Goal: Task Accomplishment & Management: Manage account settings

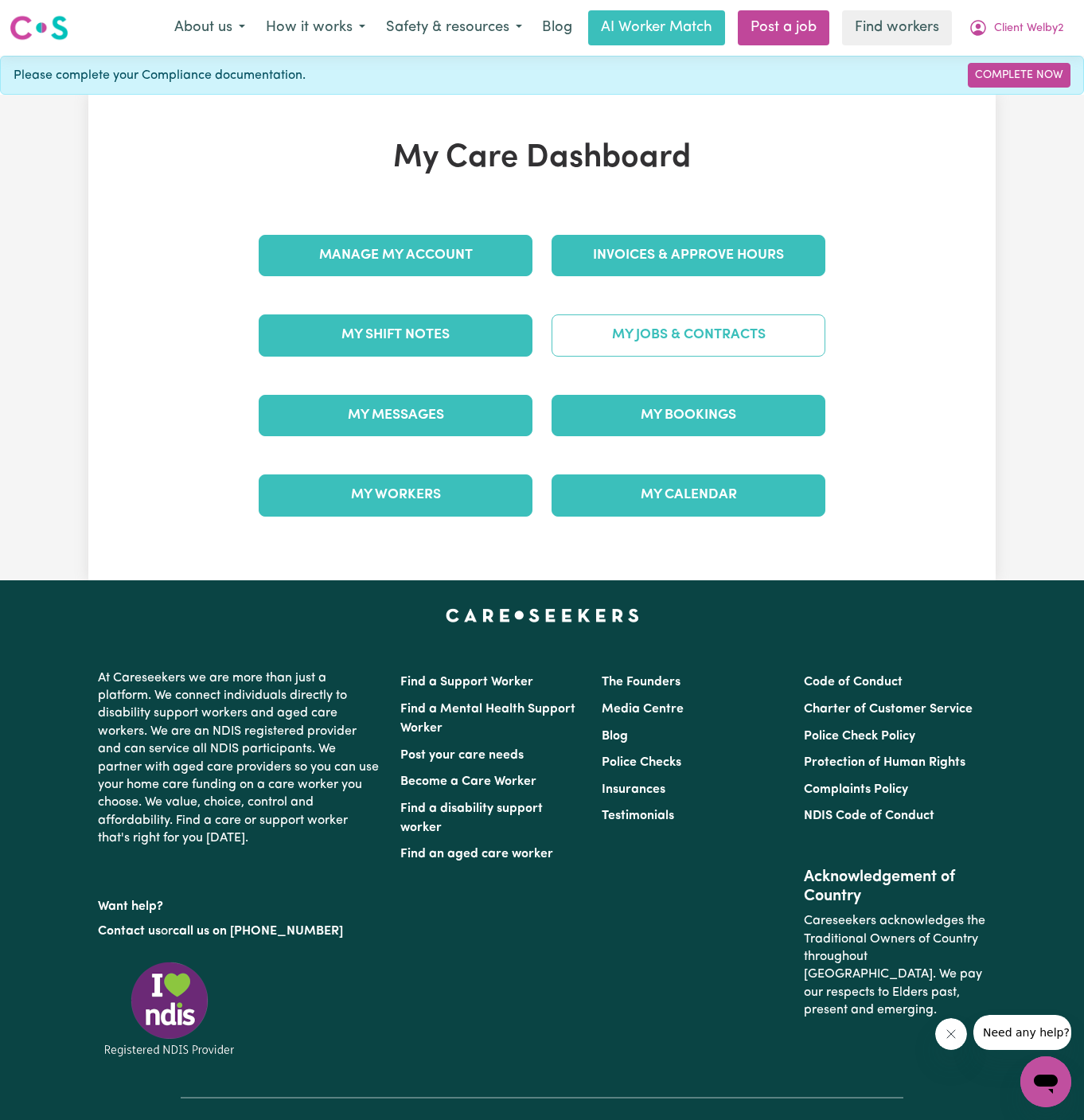
click at [775, 342] on link "My Jobs & Contracts" at bounding box center [688, 335] width 274 height 41
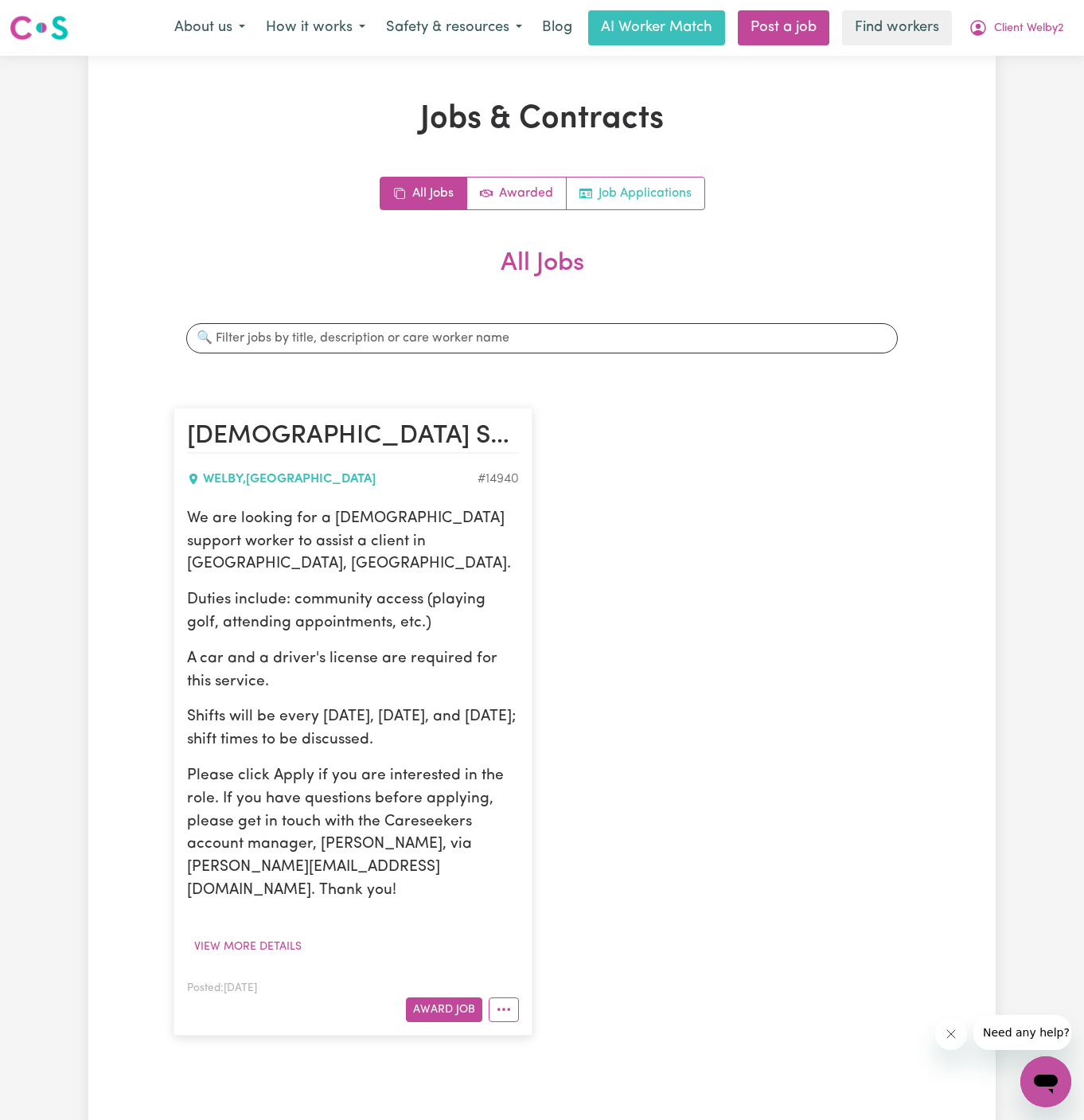
click at [644, 203] on link "Job Applications" at bounding box center [635, 193] width 138 height 32
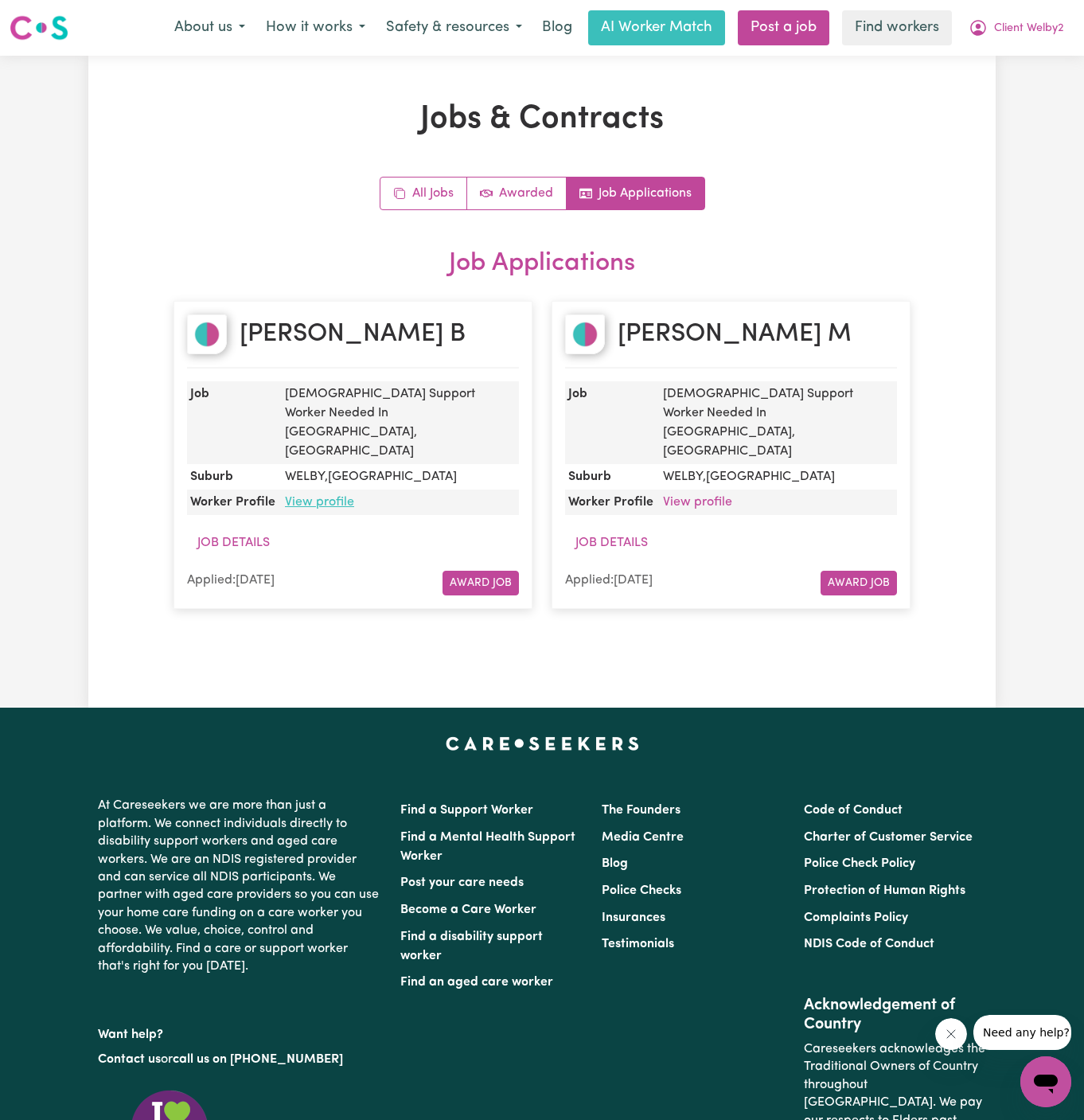
click at [329, 496] on link "View profile" at bounding box center [319, 503] width 69 height 13
click at [714, 496] on link "View profile" at bounding box center [697, 503] width 69 height 13
click at [729, 333] on div "NOOR M" at bounding box center [731, 341] width 332 height 54
click at [729, 333] on div "NOOR M" at bounding box center [731, 341] width 332 height 54
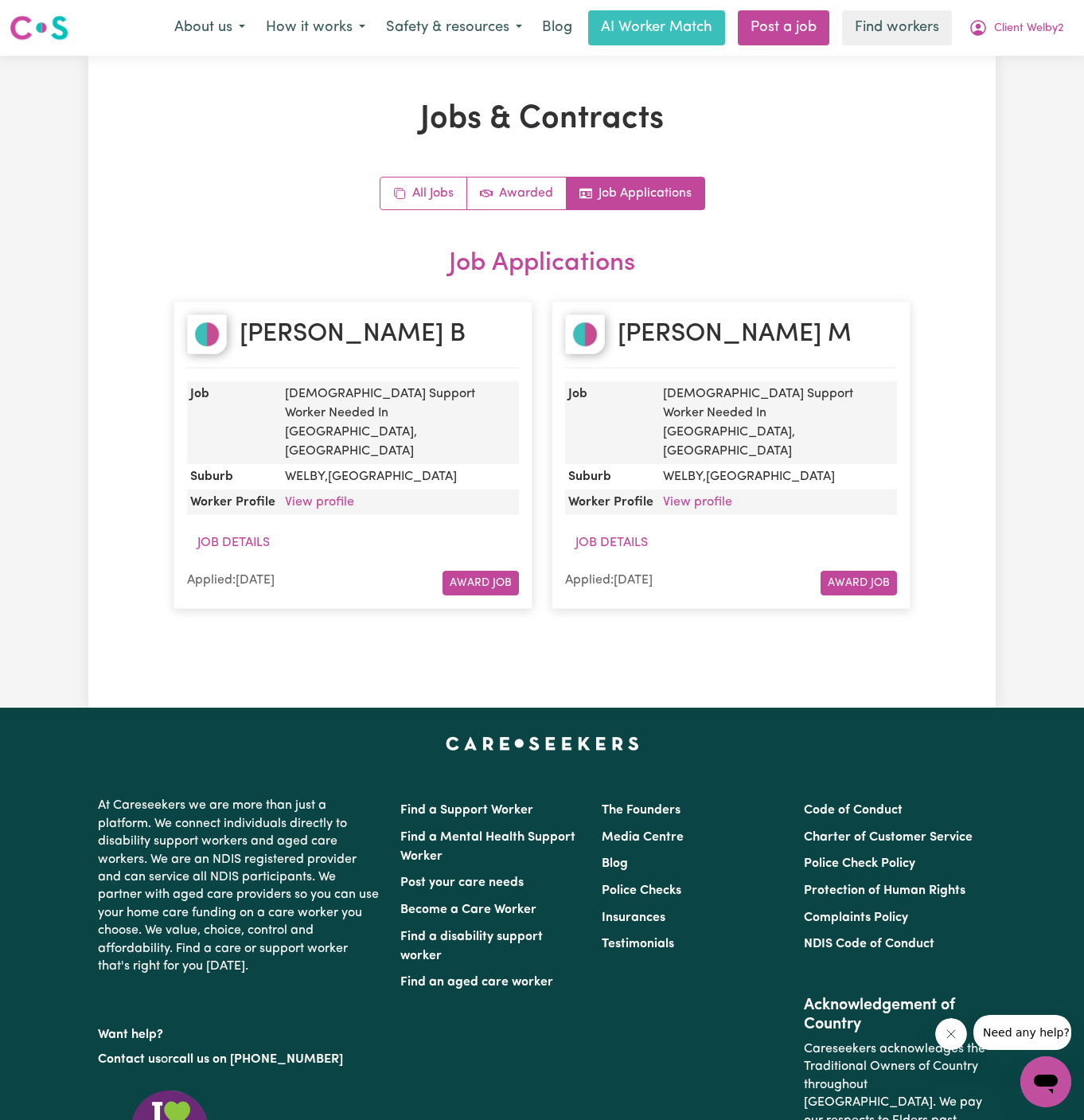
click at [729, 332] on div "NOOR M" at bounding box center [731, 341] width 332 height 54
click at [1020, 31] on span "Client Welby2" at bounding box center [1029, 29] width 70 height 18
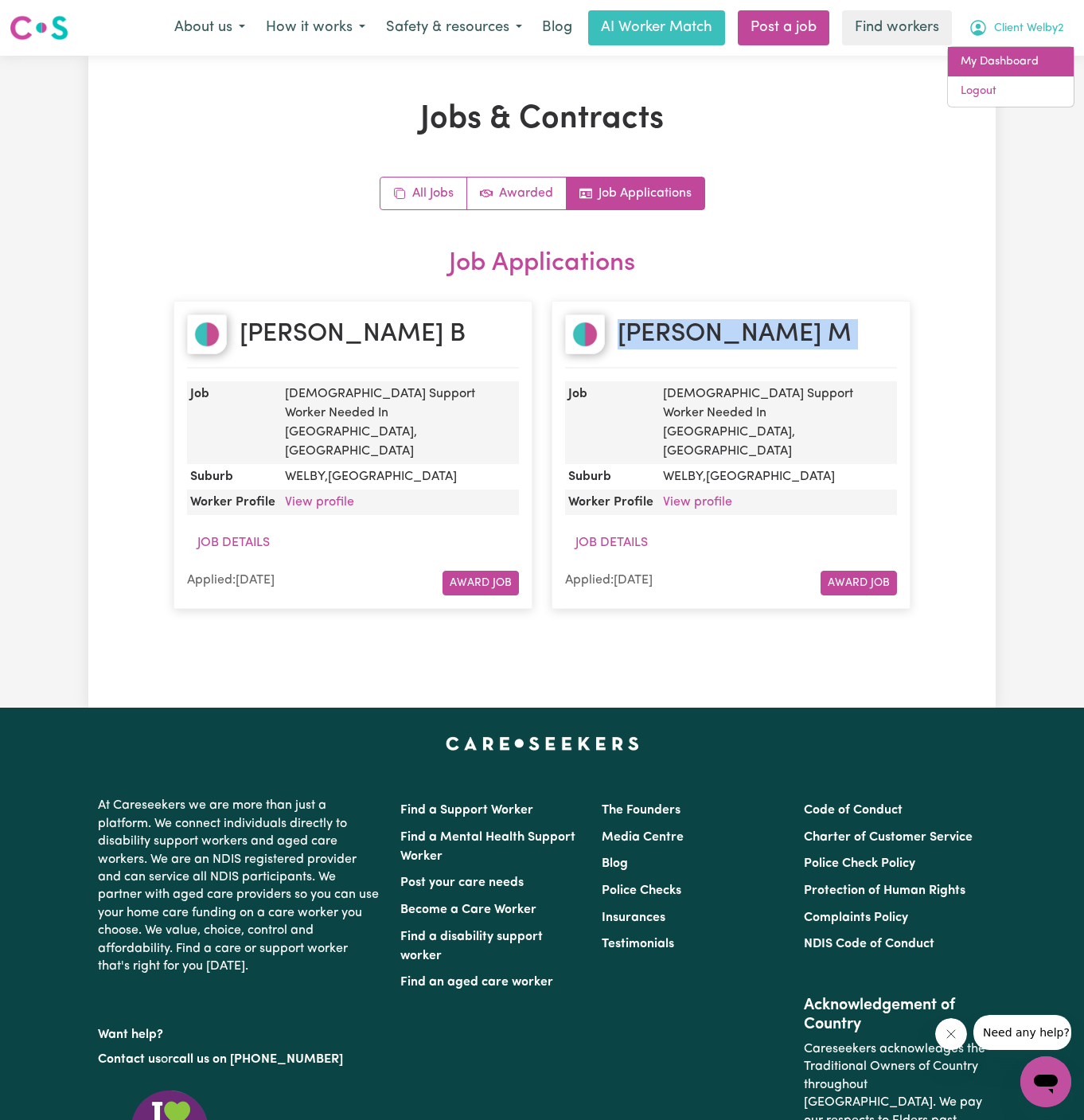
click at [997, 63] on link "My Dashboard" at bounding box center [1011, 62] width 126 height 30
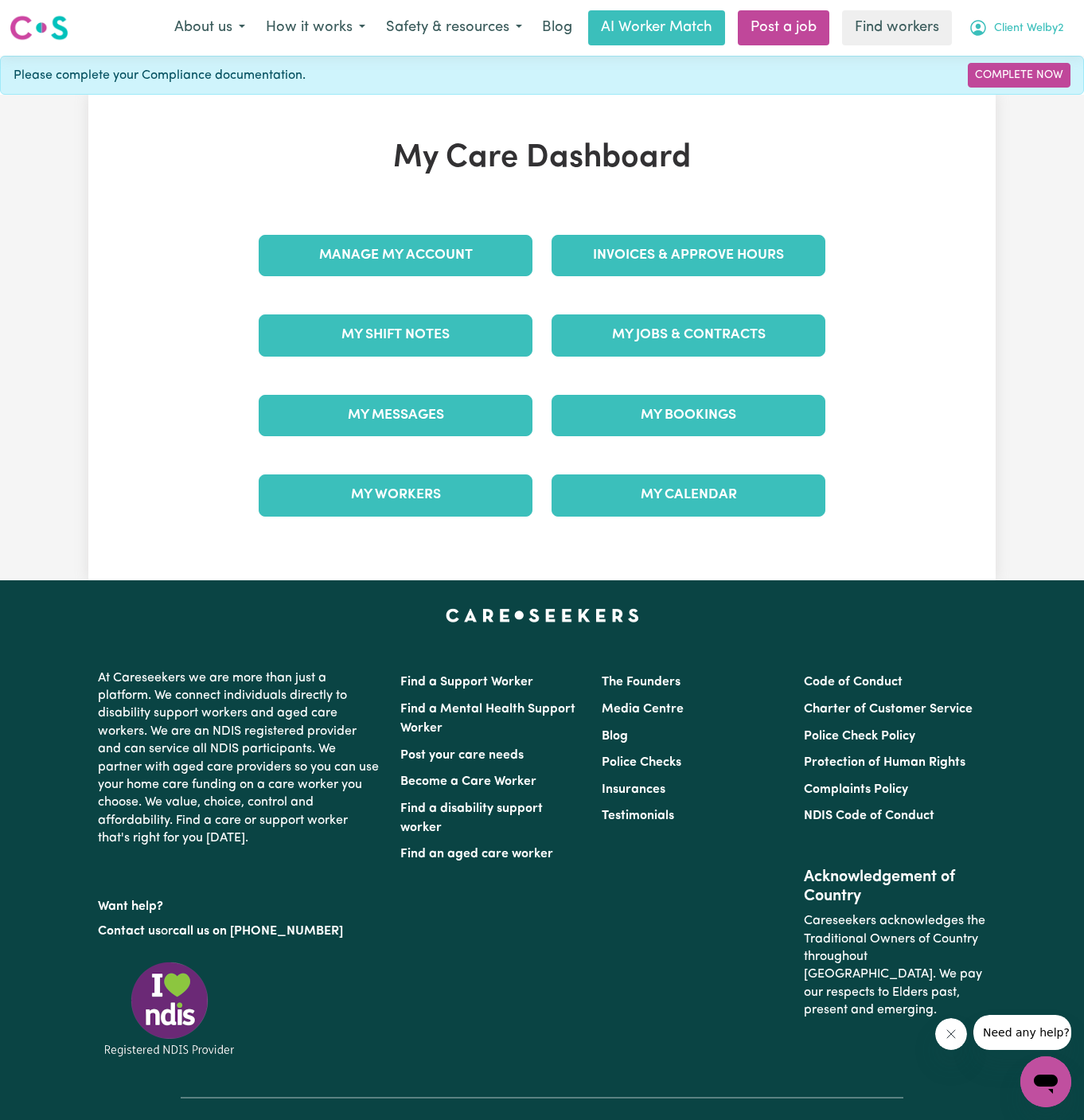
click at [1035, 18] on button "Client Welby2" at bounding box center [1016, 28] width 116 height 34
click at [1034, 79] on link "Logout" at bounding box center [1011, 92] width 126 height 30
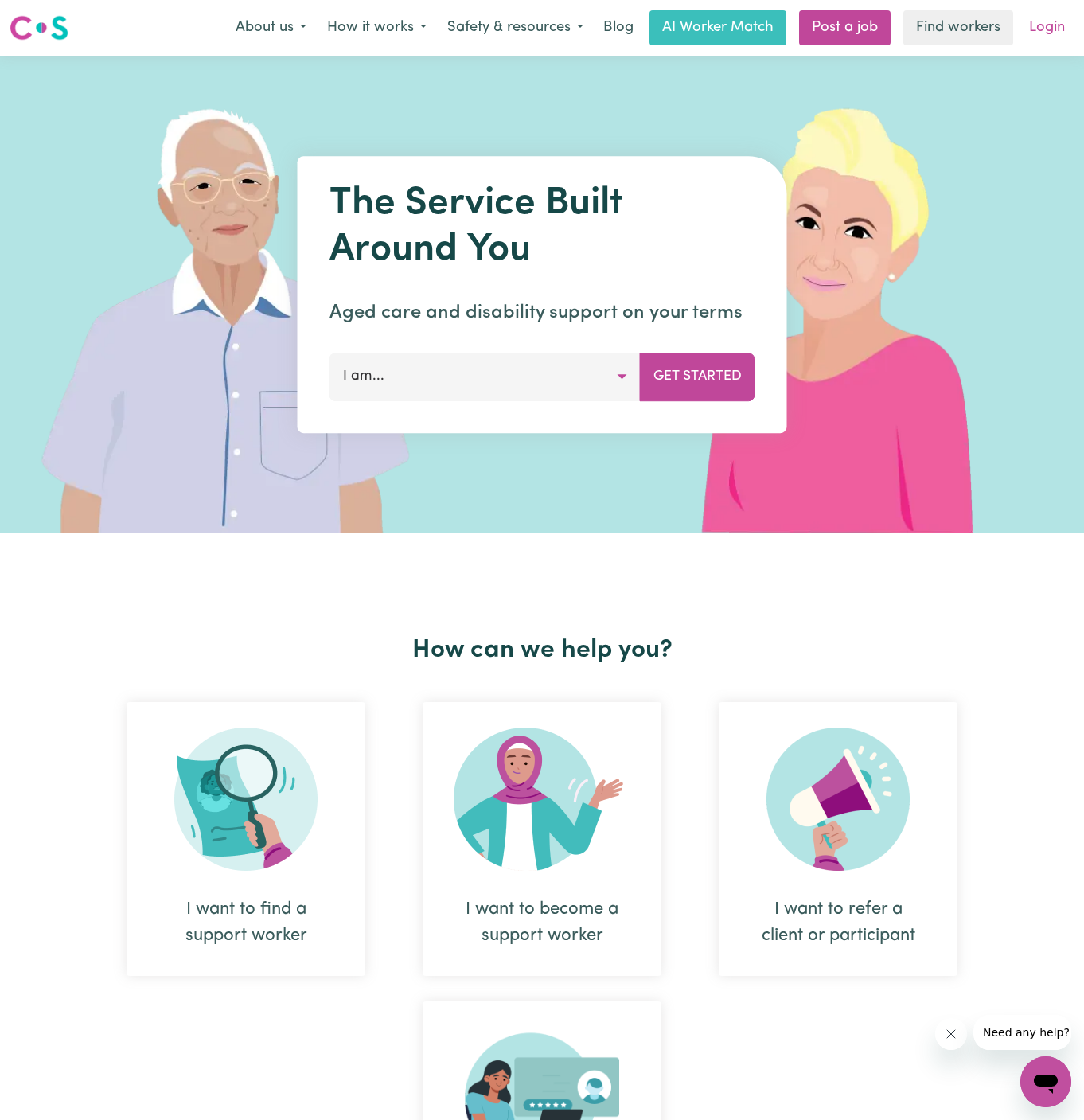
click at [1050, 24] on link "Login" at bounding box center [1047, 28] width 55 height 35
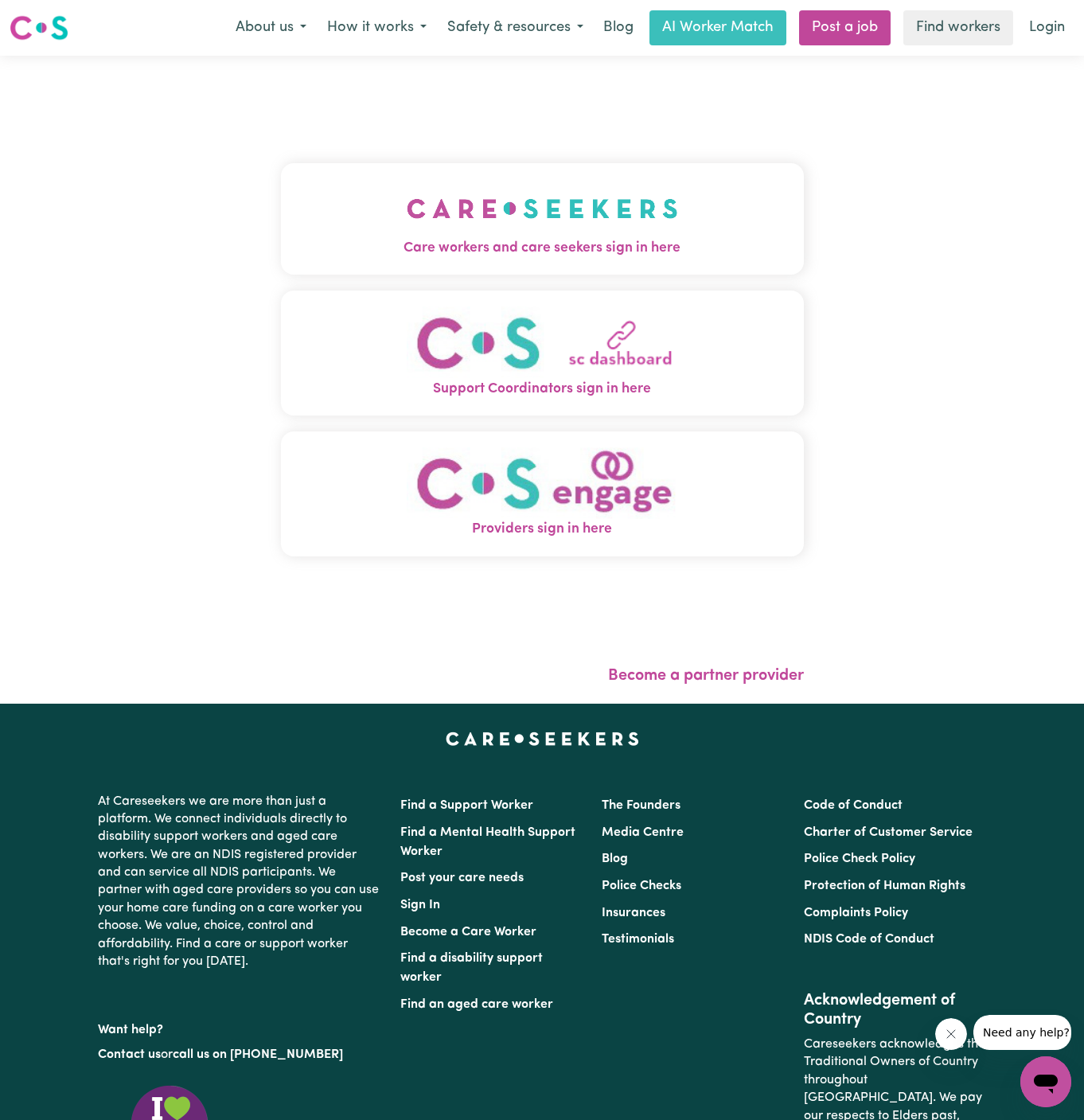
click at [426, 217] on img "Care workers and care seekers sign in here" at bounding box center [542, 208] width 271 height 59
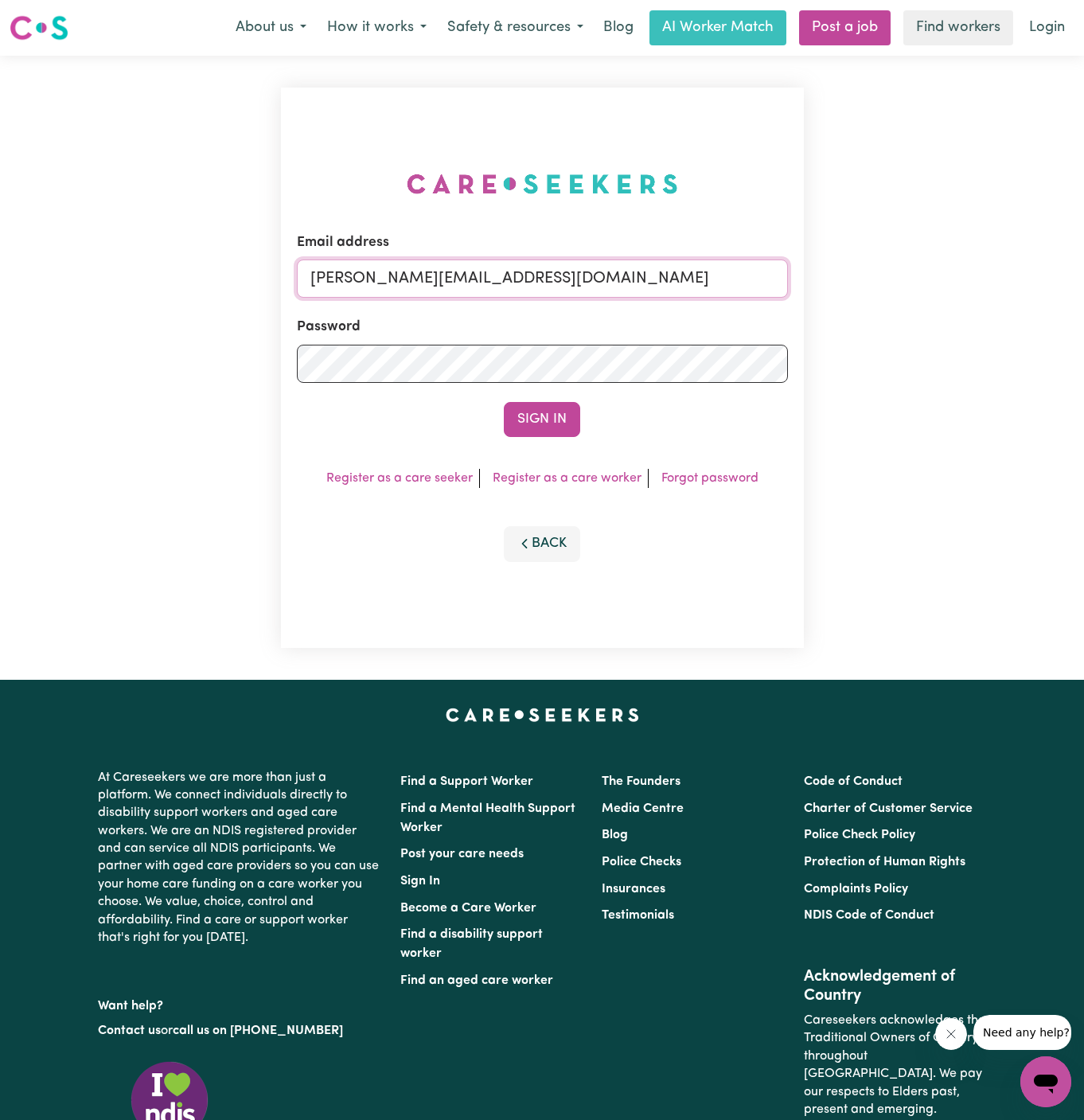
click at [623, 274] on input "dyan@careseekers.com.au" at bounding box center [542, 278] width 491 height 38
drag, startPoint x: 395, startPoint y: 277, endPoint x: 878, endPoint y: 293, distance: 483.3
click at [878, 293] on div "Email address superuser~SharynWessonRC@careseekers.com.au Password Sign In Regi…" at bounding box center [542, 368] width 1084 height 624
type input "superuser~ClientRuncornMCA@careseekers.com.au"
click at [504, 402] on button "Sign In" at bounding box center [542, 420] width 77 height 35
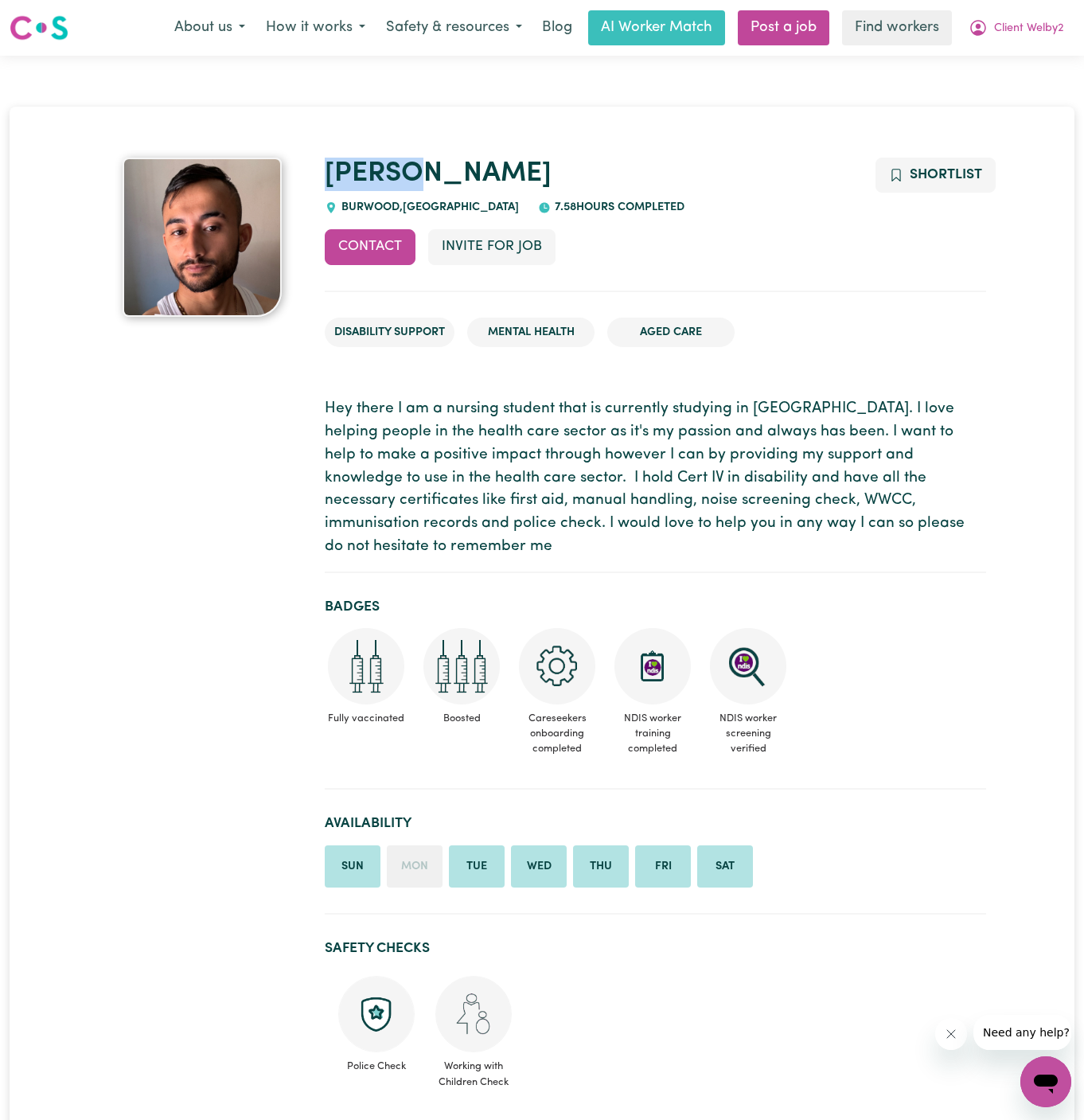
drag, startPoint x: 429, startPoint y: 175, endPoint x: 319, endPoint y: 171, distance: 110.1
copy link "[PERSON_NAME]"
click at [366, 199] on div "BURWOOD , New South Wales" at bounding box center [421, 207] width 194 height 18
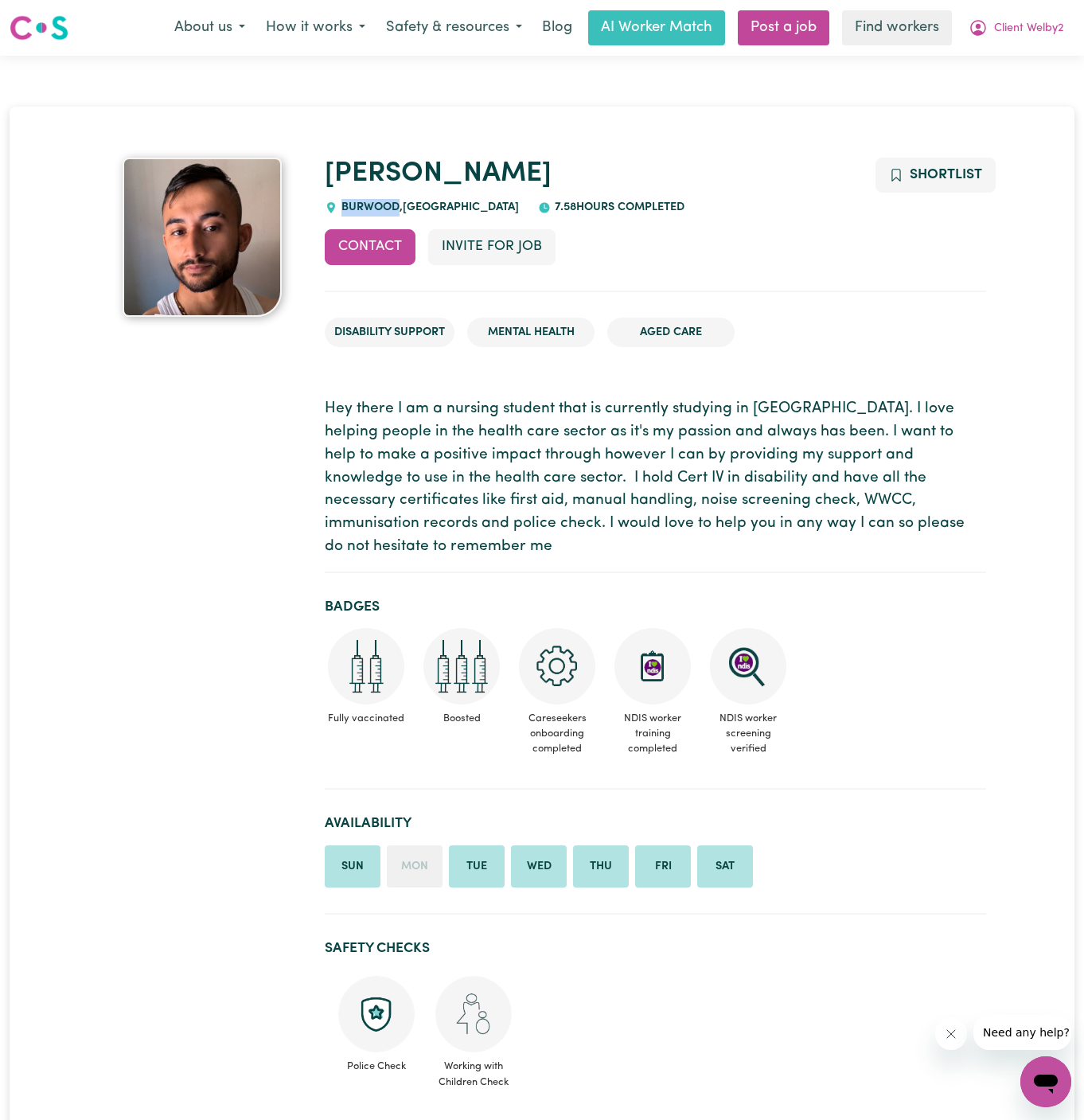
copy span "BURWOOD"
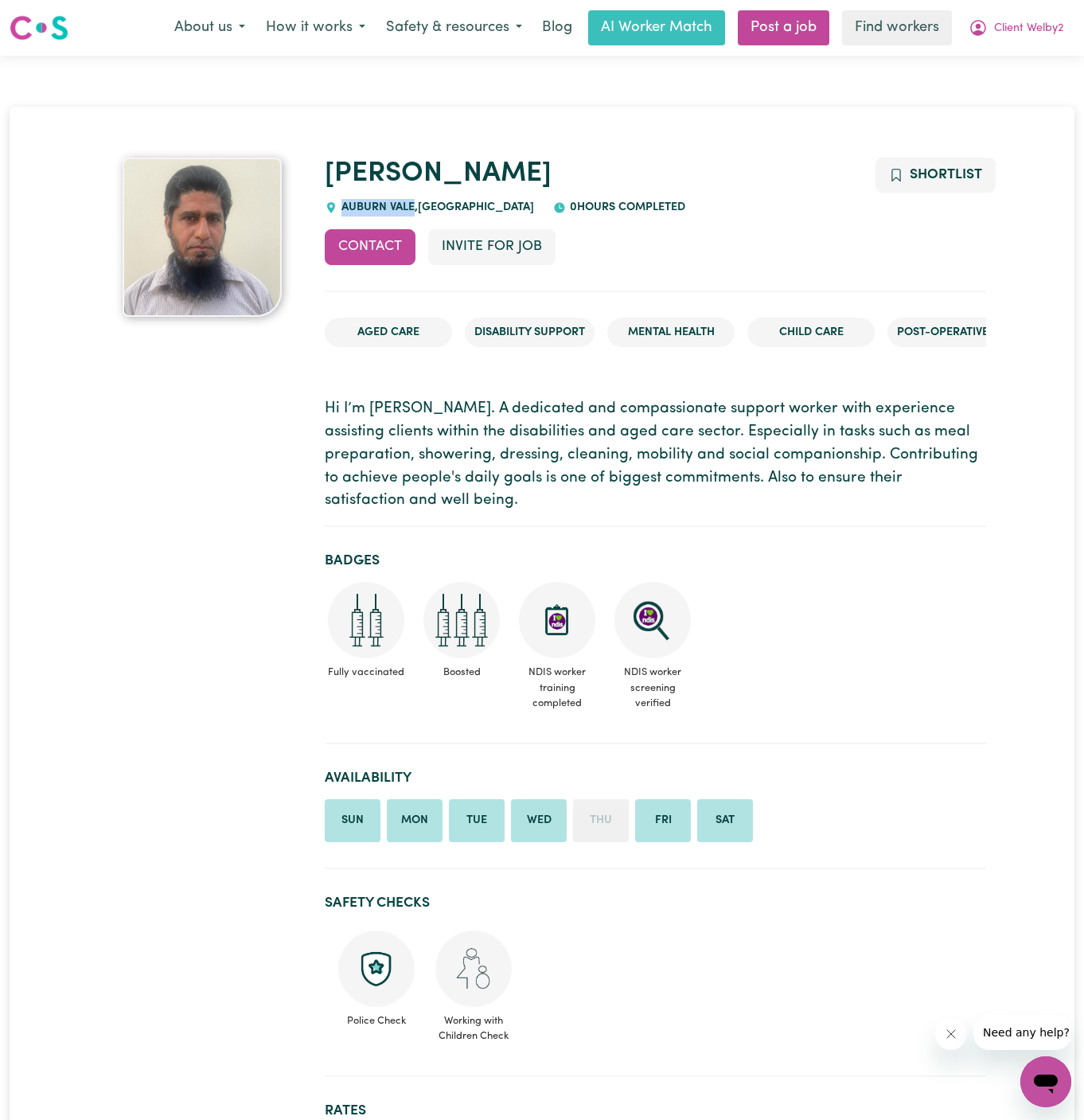
drag, startPoint x: 413, startPoint y: 205, endPoint x: 343, endPoint y: 209, distance: 70.1
click at [343, 209] on span "AUBURN VALE , New South Wales" at bounding box center [436, 207] width 196 height 12
copy span "AUBURN VALE"
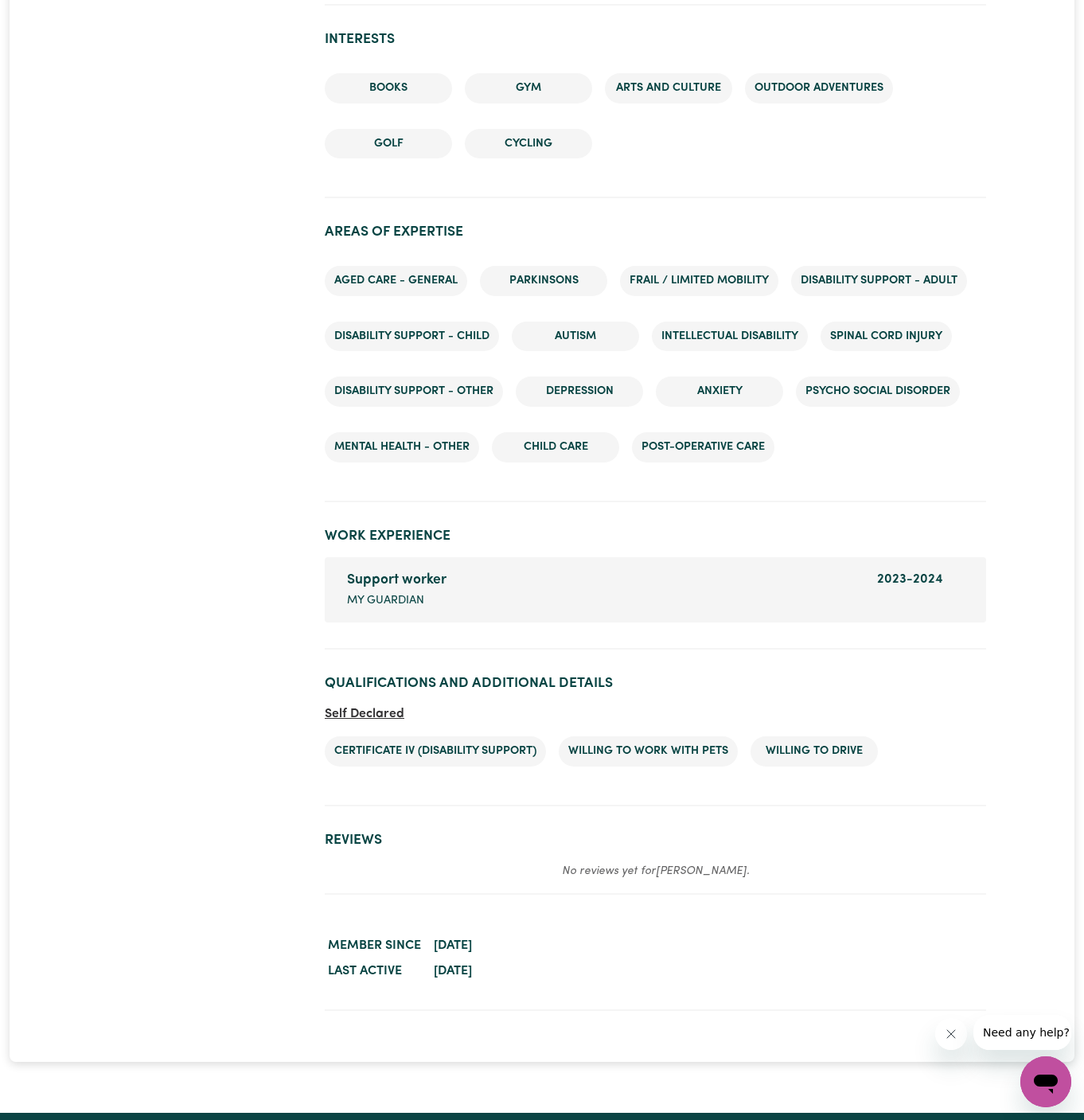
scroll to position [2046, 0]
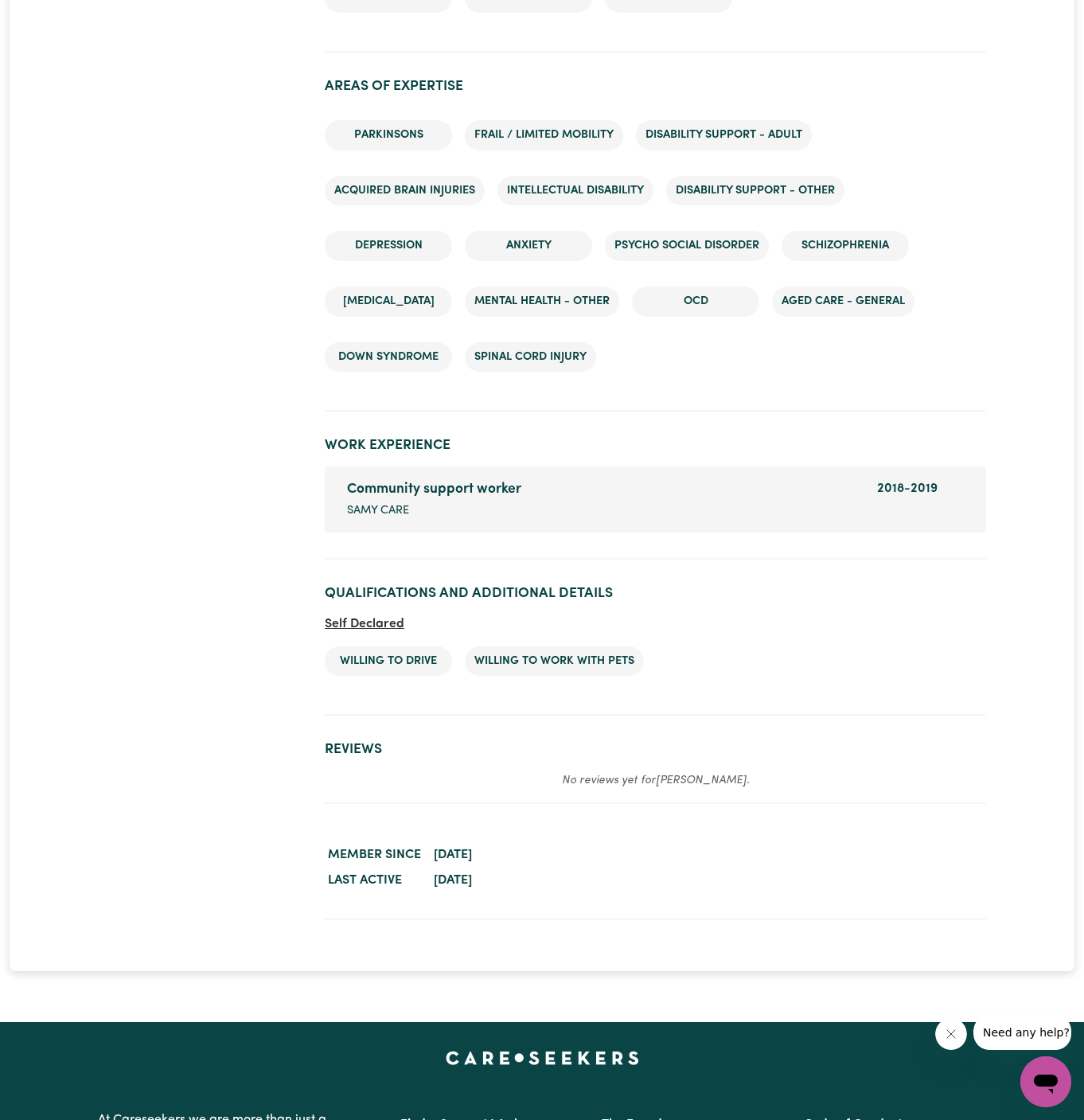
scroll to position [1974, 0]
